Goal: Transaction & Acquisition: Purchase product/service

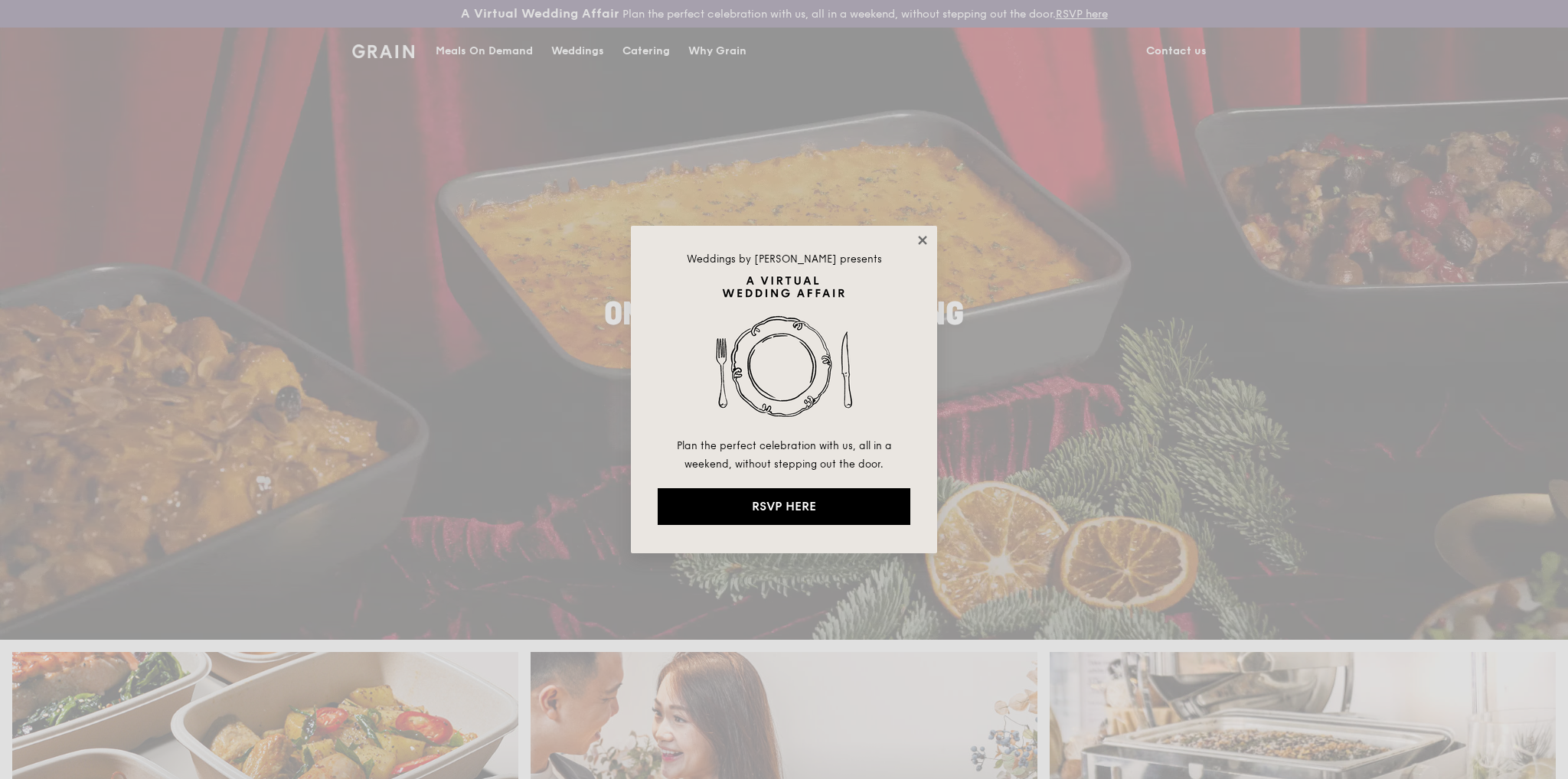
click at [921, 237] on icon at bounding box center [923, 240] width 14 height 14
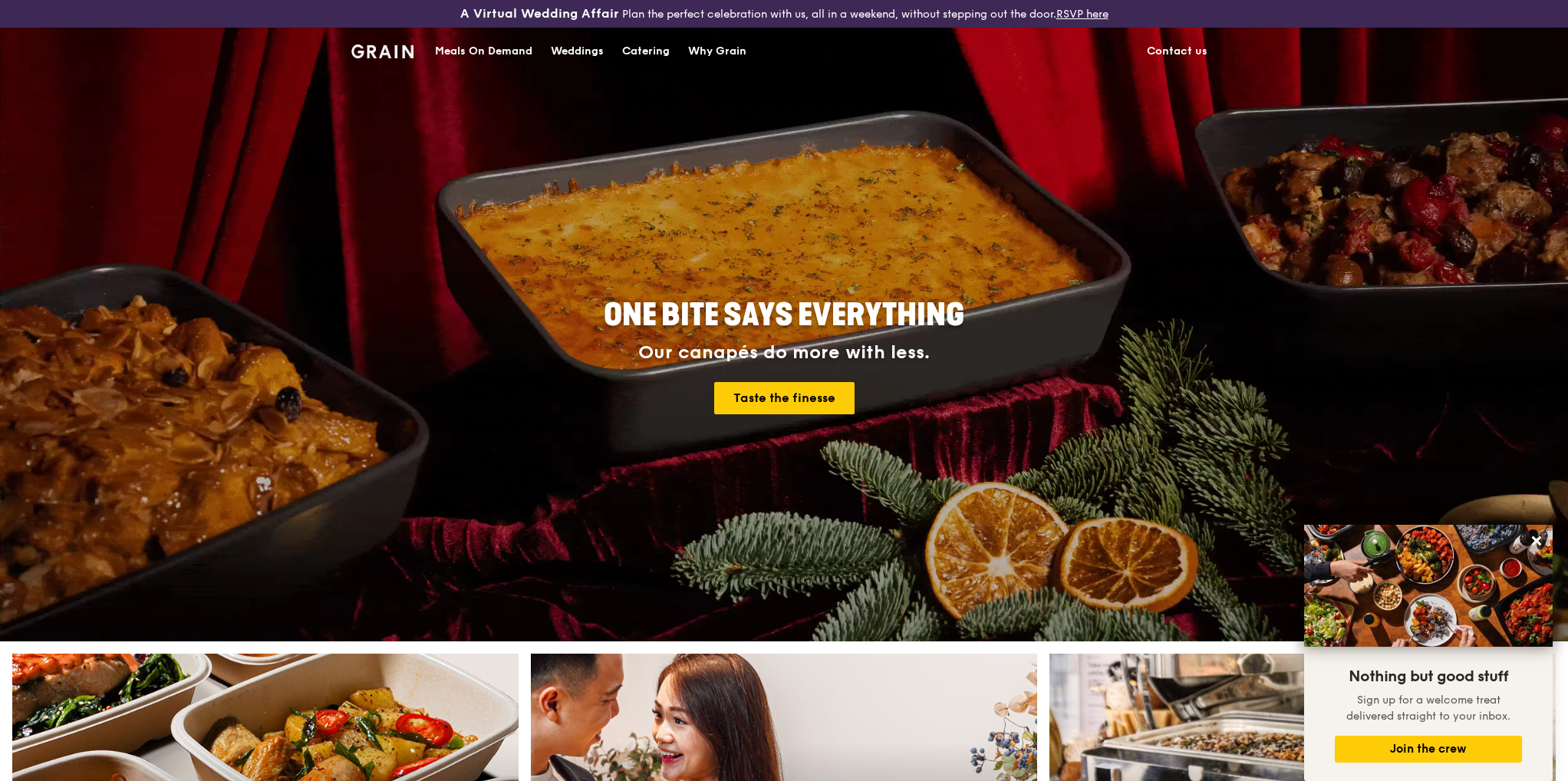
click at [485, 50] on div "Meals On Demand" at bounding box center [483, 51] width 97 height 46
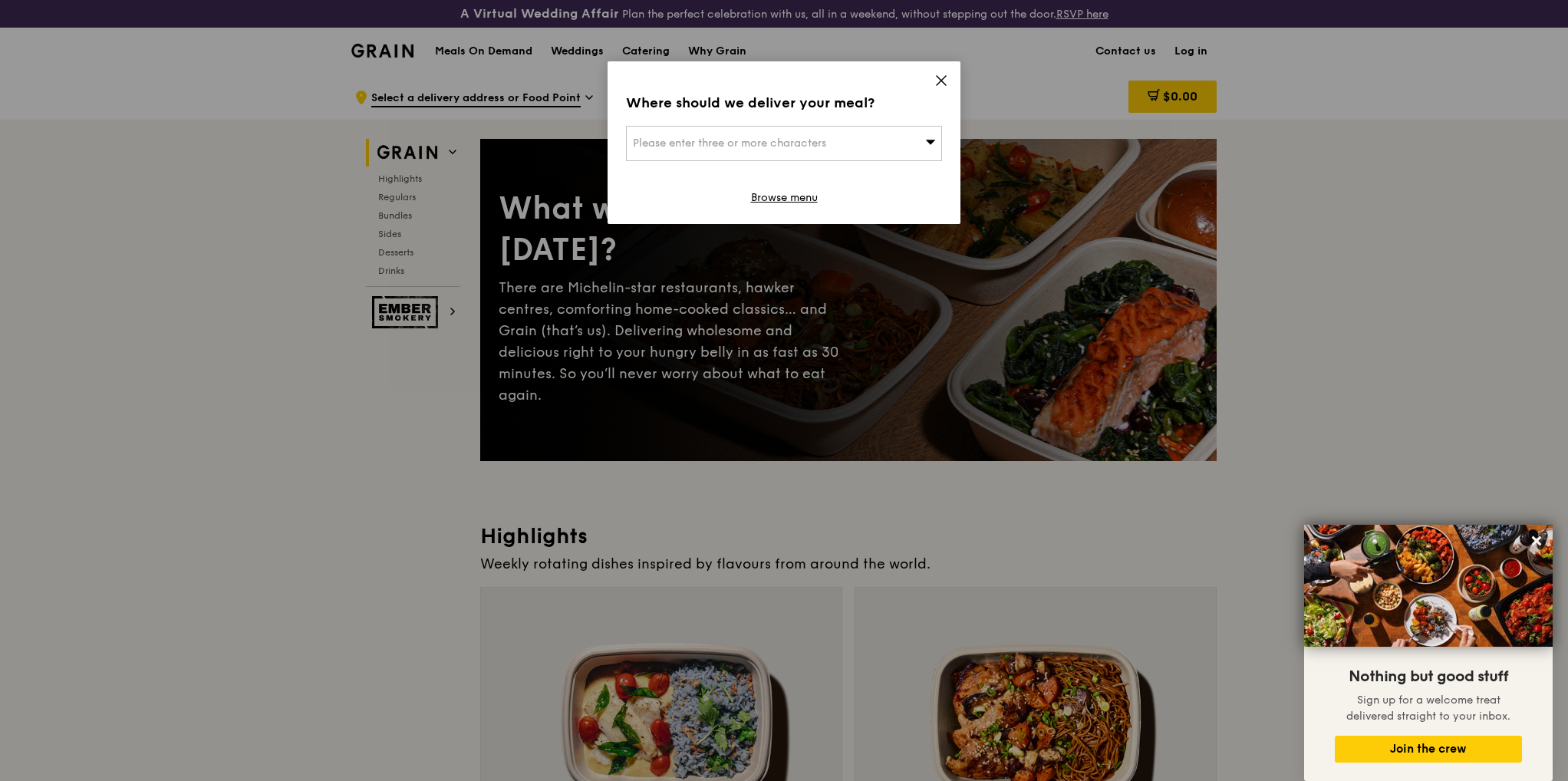
click at [943, 81] on icon at bounding box center [942, 80] width 9 height 9
